Goal: Transaction & Acquisition: Download file/media

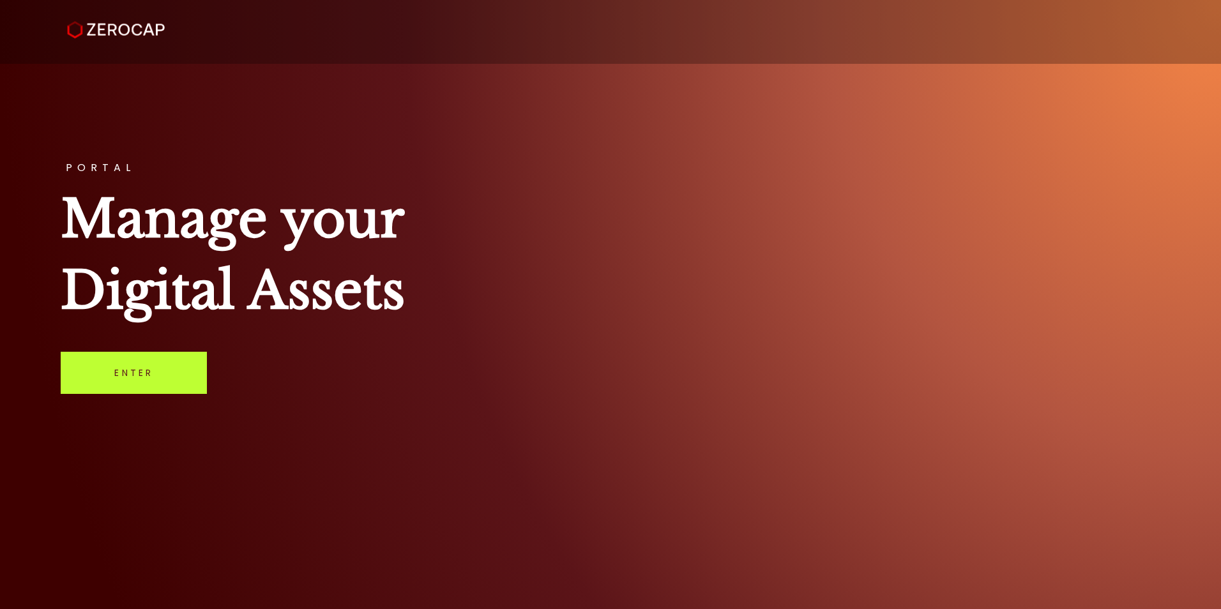
click at [125, 370] on link "Enter" at bounding box center [134, 373] width 146 height 42
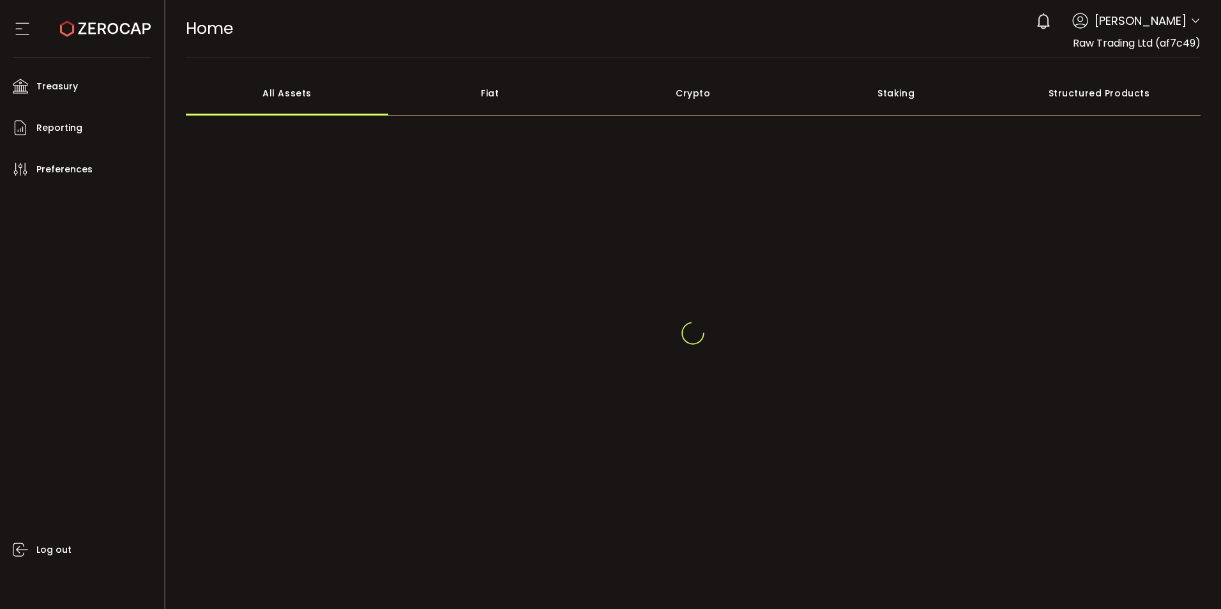
click at [1176, 26] on span "Cristal Quinal" at bounding box center [1141, 20] width 92 height 17
click at [1188, 15] on div "3 Cristal Quinal Account Raw Trading Ltd (af7c49) Raw Trading Ltd (Payments) (d…" at bounding box center [1114, 21] width 171 height 28
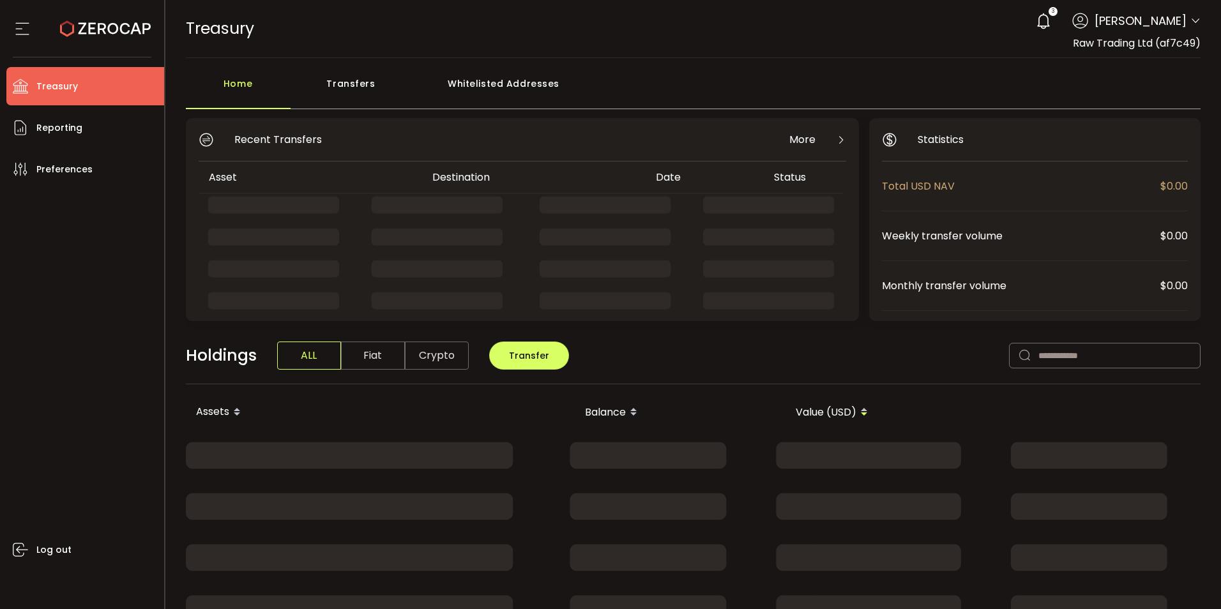
click at [1185, 13] on div "3 Cristal Quinal" at bounding box center [1114, 21] width 171 height 28
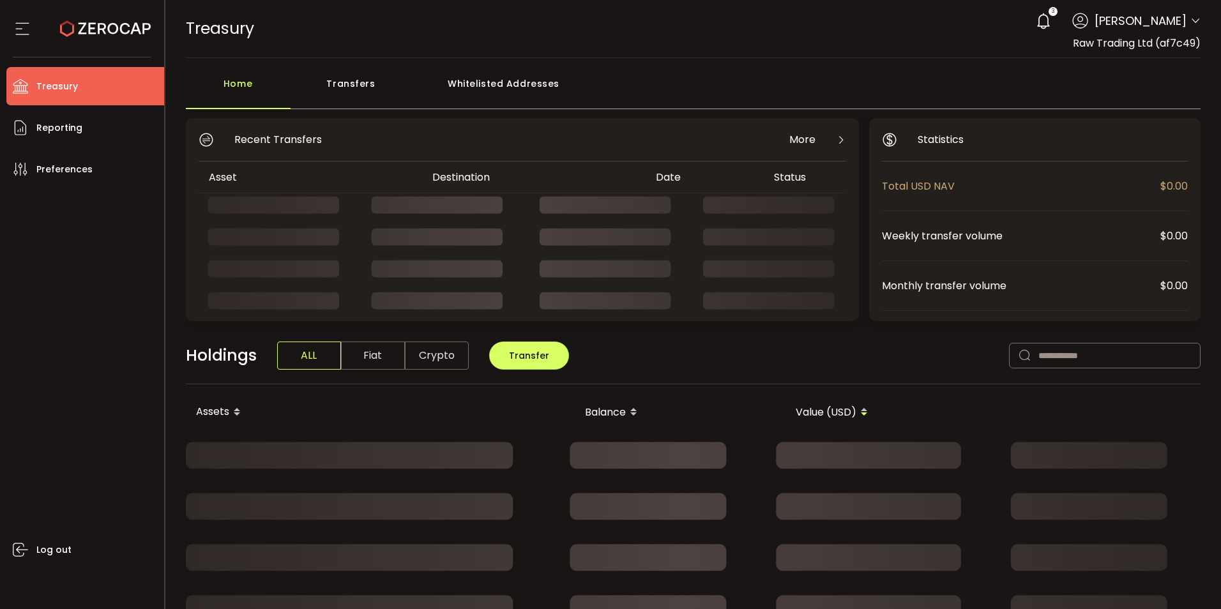
click at [1192, 20] on icon at bounding box center [1195, 21] width 10 height 10
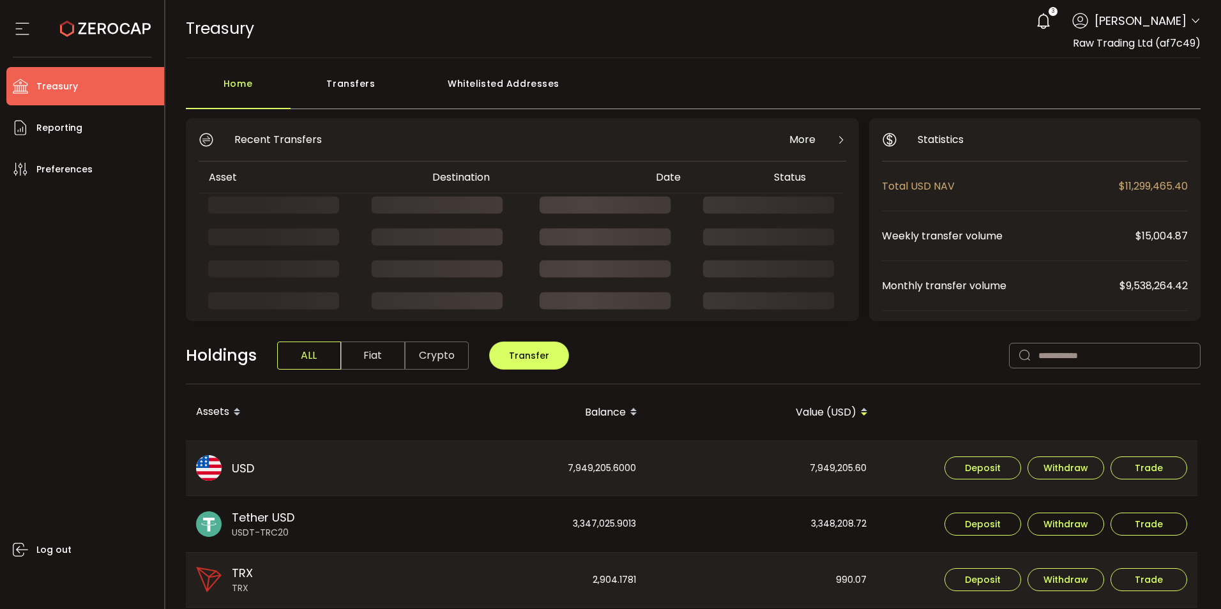
click at [1192, 23] on icon at bounding box center [1195, 21] width 10 height 10
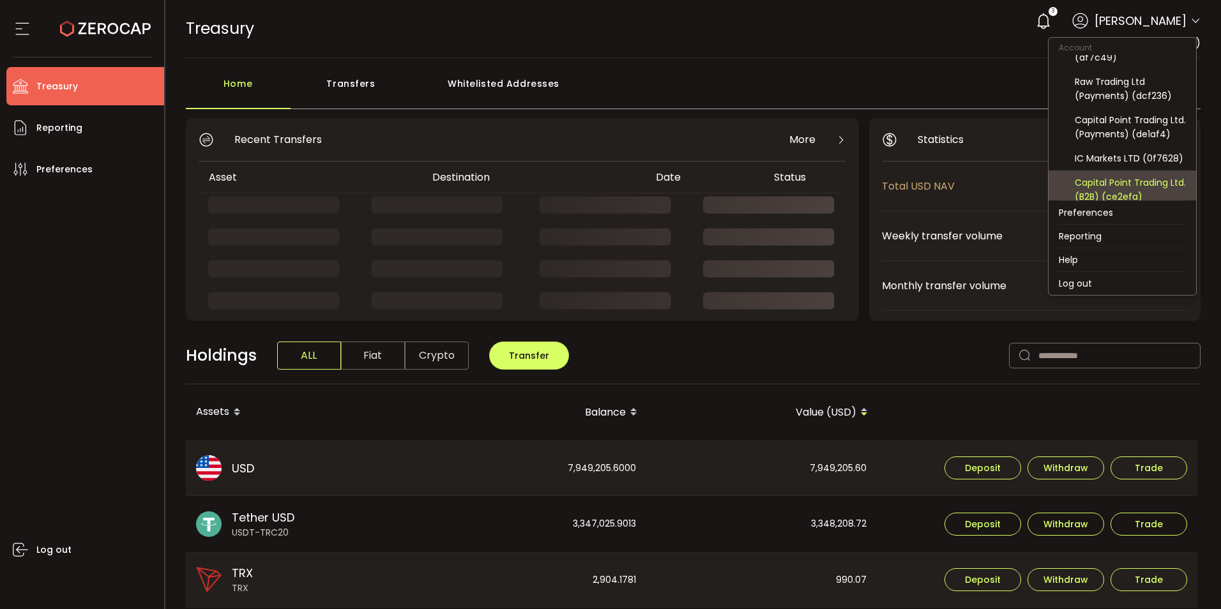
scroll to position [64, 0]
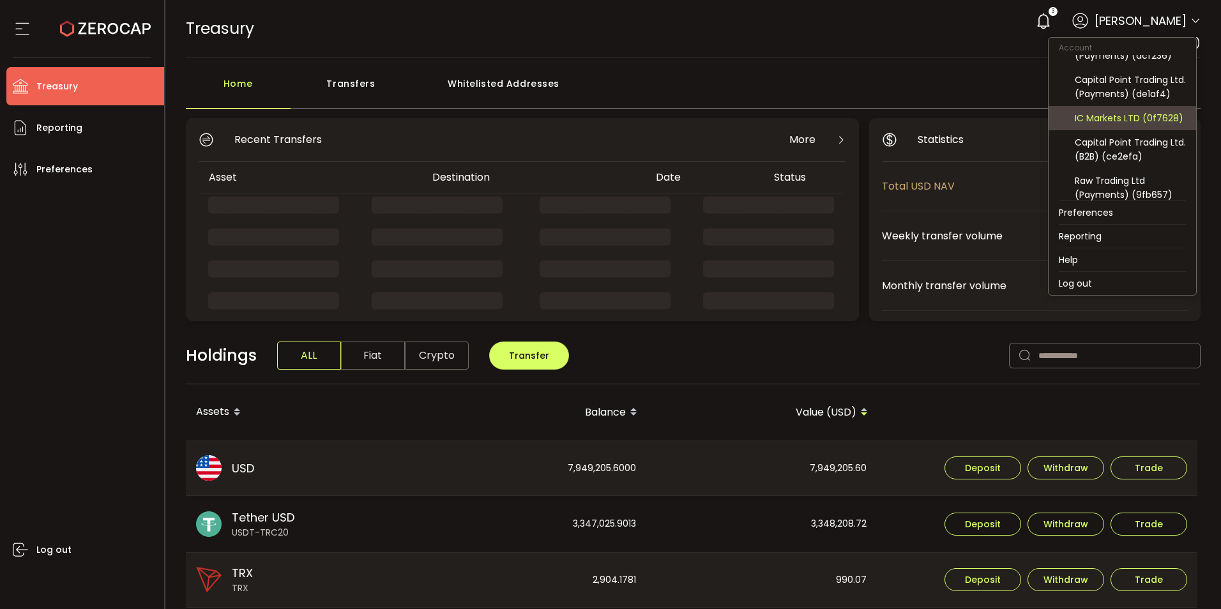
click at [1137, 125] on div "IC Markets LTD (0f7628)" at bounding box center [1130, 118] width 111 height 14
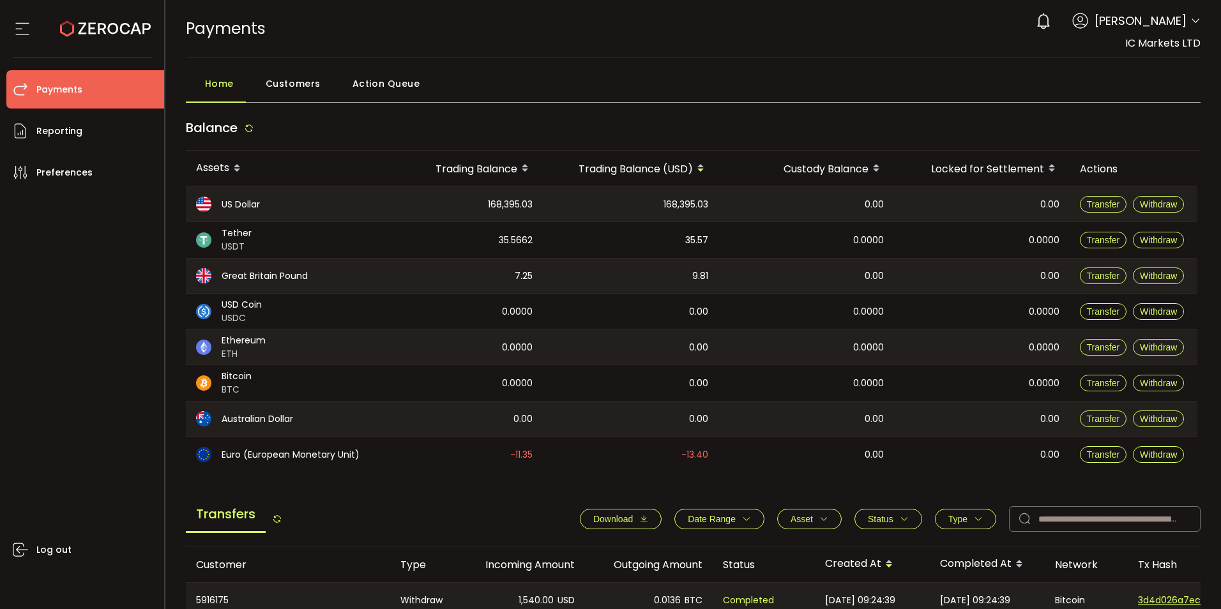
click at [607, 515] on span "Download" at bounding box center [613, 519] width 40 height 10
